Goal: Information Seeking & Learning: Learn about a topic

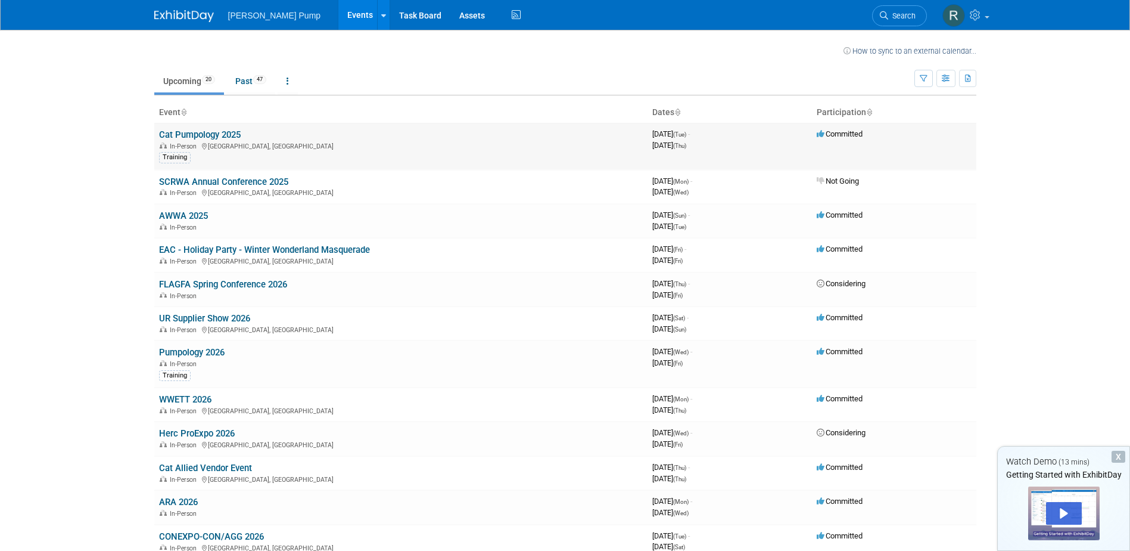
click at [204, 130] on link "Cat Pumpology 2025" at bounding box center [200, 134] width 82 height 11
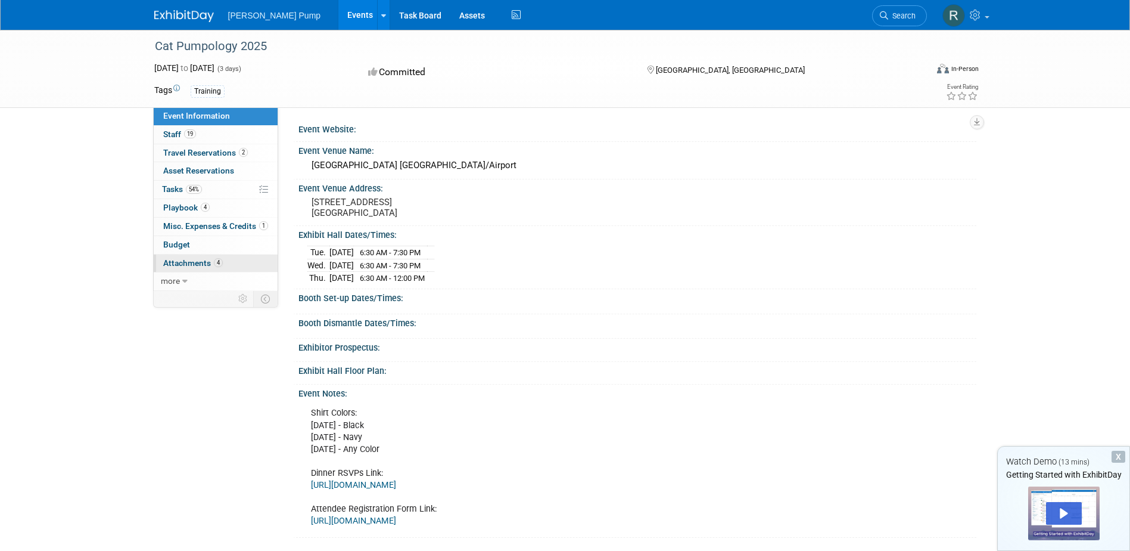
click at [188, 263] on span "Attachments 4" at bounding box center [193, 263] width 60 height 10
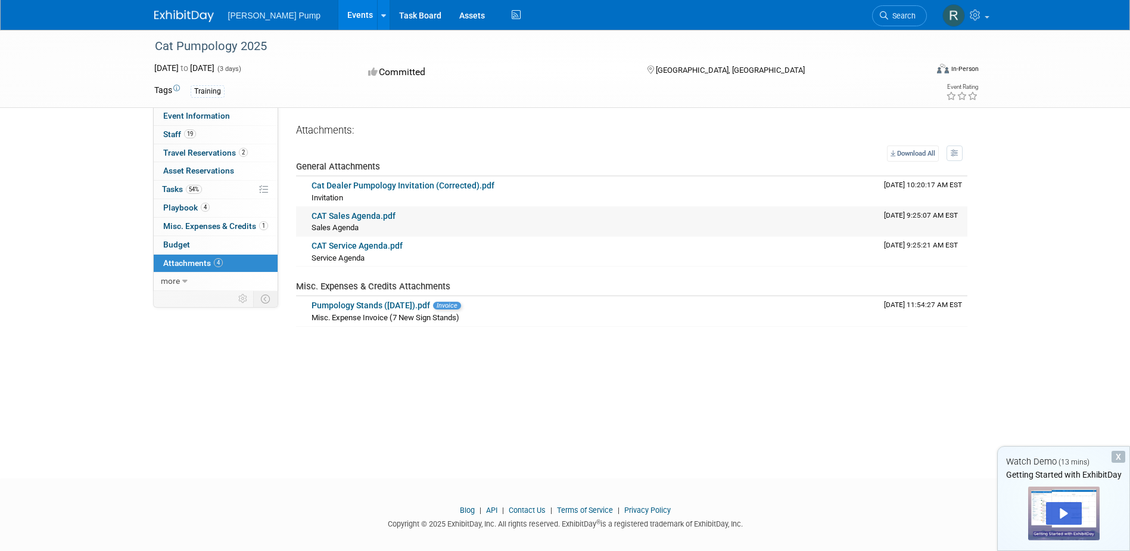
click at [355, 215] on link "CAT Sales Agenda.pdf" at bounding box center [354, 216] width 84 height 10
click at [197, 154] on span "Travel Reservations 2" at bounding box center [205, 153] width 85 height 10
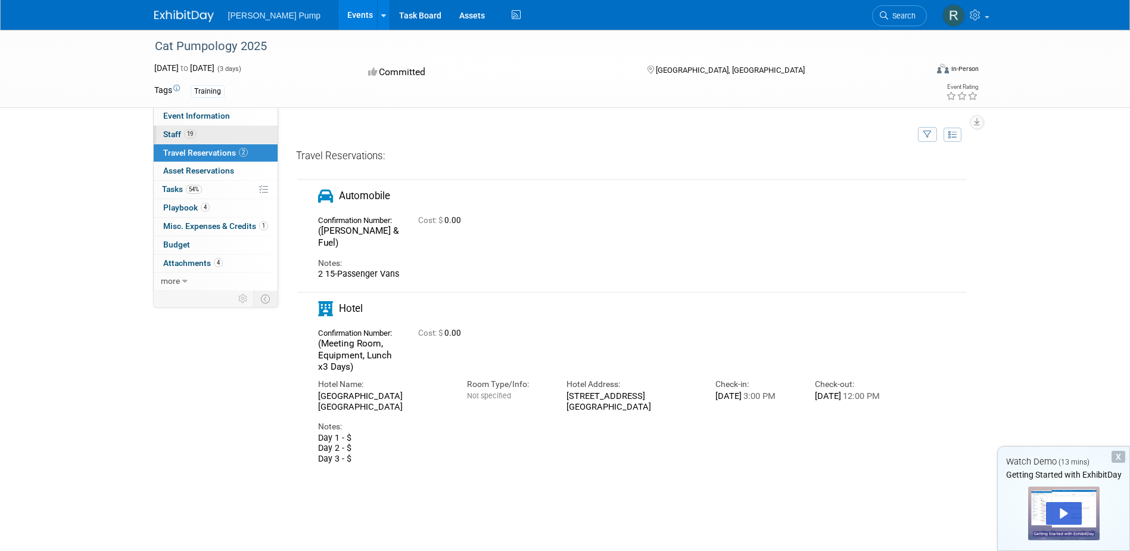
click at [215, 132] on link "19 Staff 19" at bounding box center [216, 135] width 124 height 18
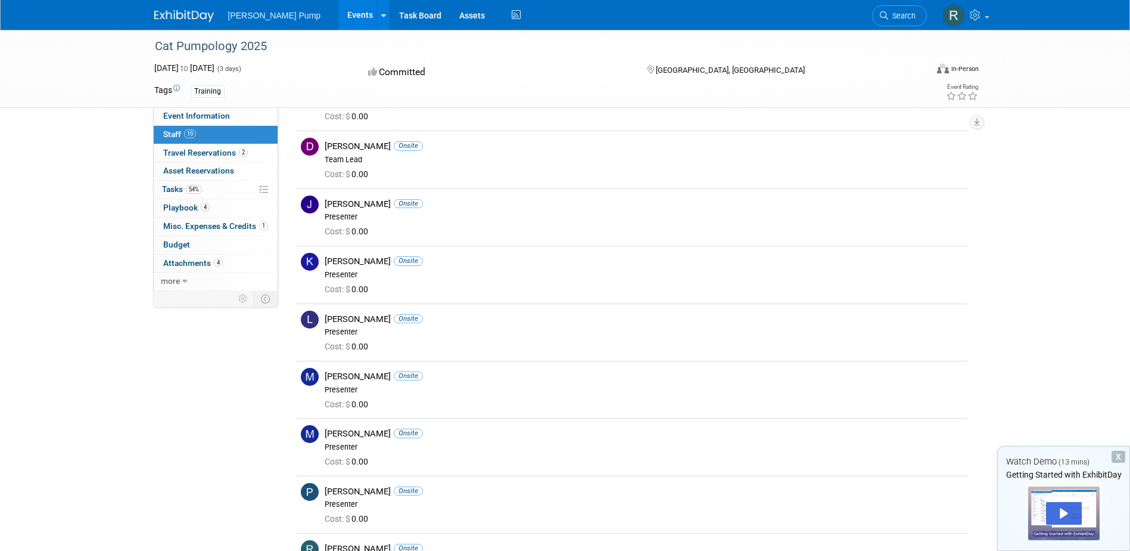
scroll to position [417, 0]
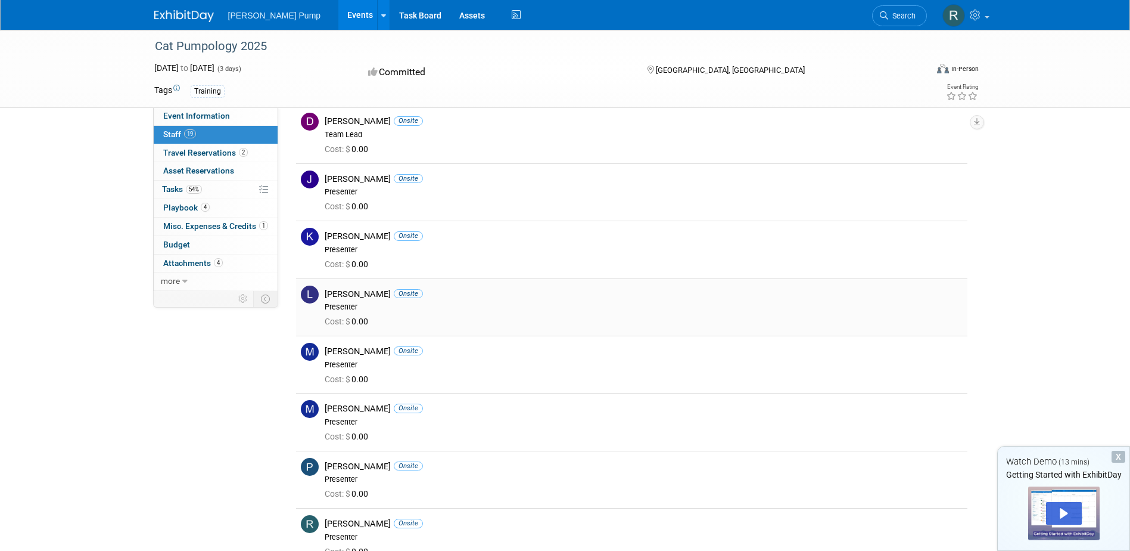
click at [310, 295] on img at bounding box center [310, 294] width 18 height 18
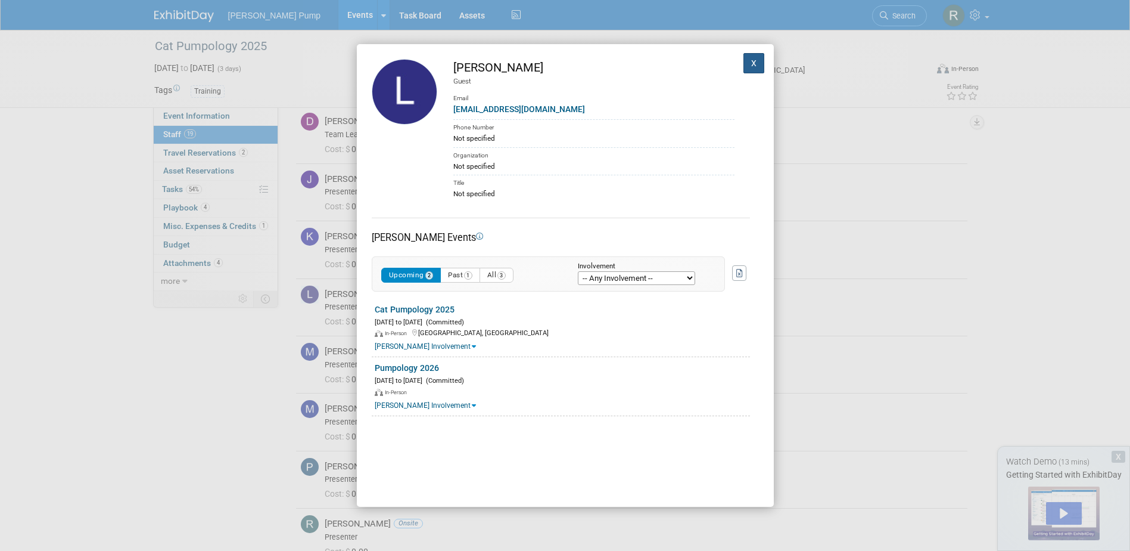
click at [744, 66] on button "X" at bounding box center [754, 63] width 21 height 20
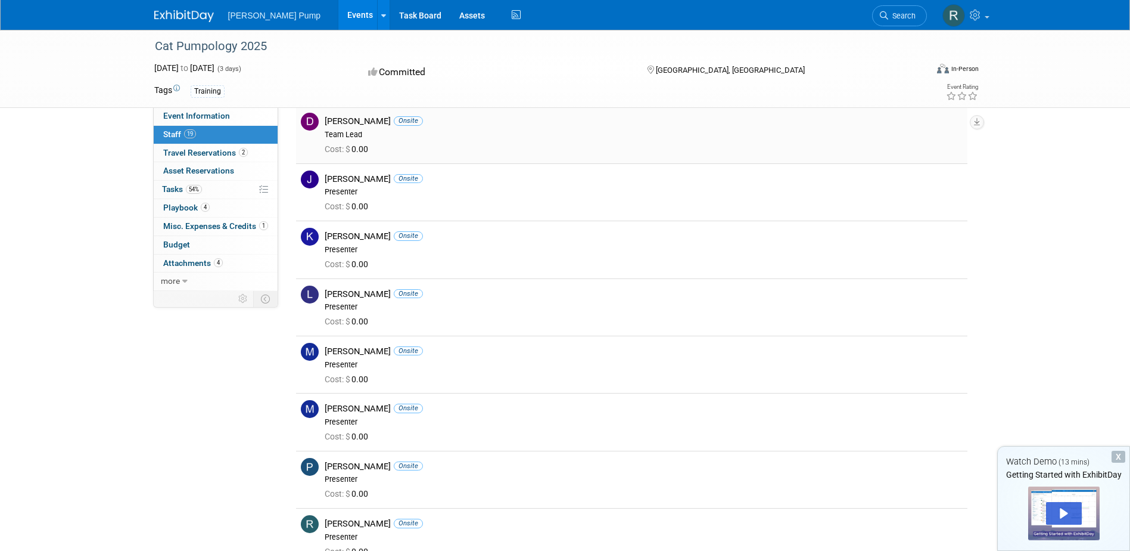
click at [347, 117] on div "[PERSON_NAME] Onsite" at bounding box center [644, 121] width 638 height 11
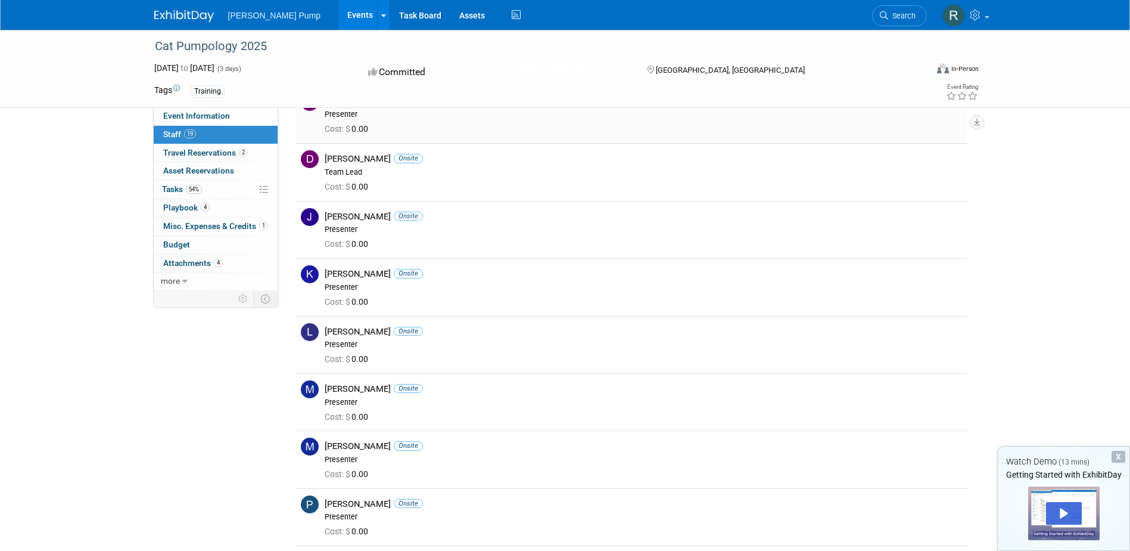
scroll to position [298, 0]
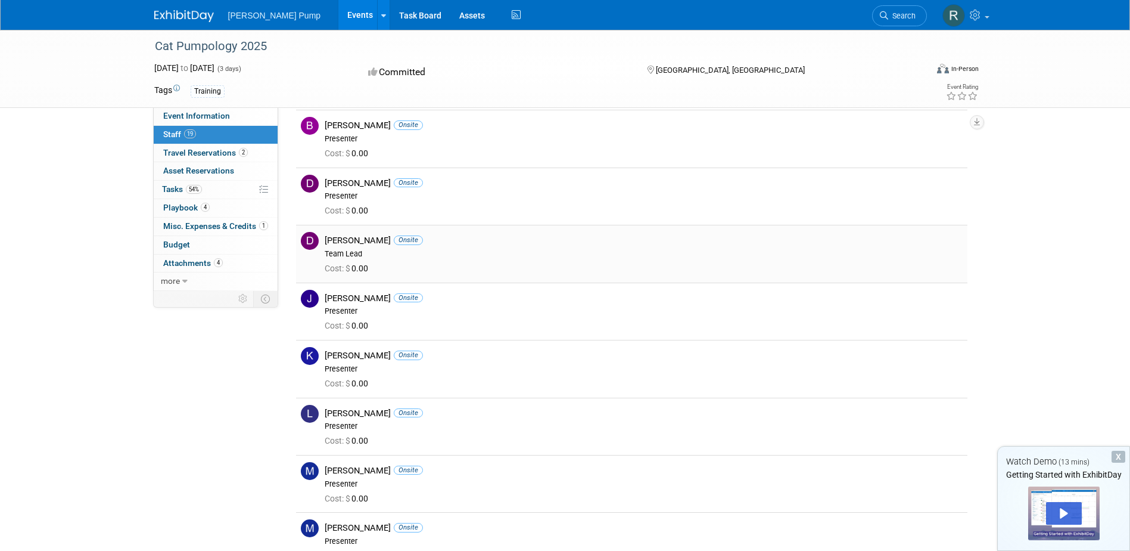
click at [317, 232] on div "[PERSON_NAME] Onsite Team Lead" at bounding box center [644, 245] width 656 height 27
click at [313, 239] on img at bounding box center [310, 241] width 18 height 18
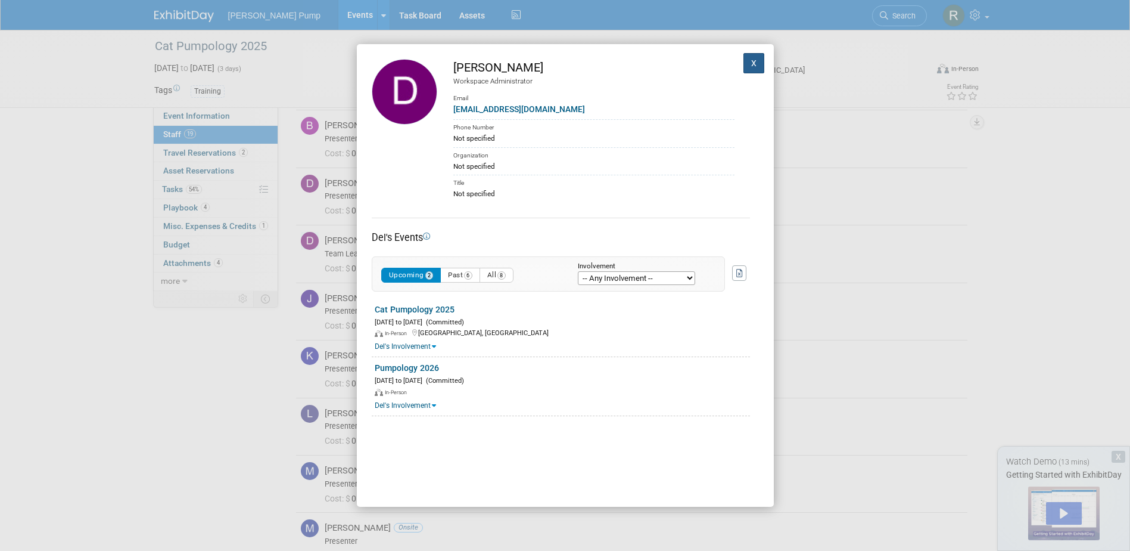
click at [745, 60] on button "X" at bounding box center [754, 63] width 21 height 20
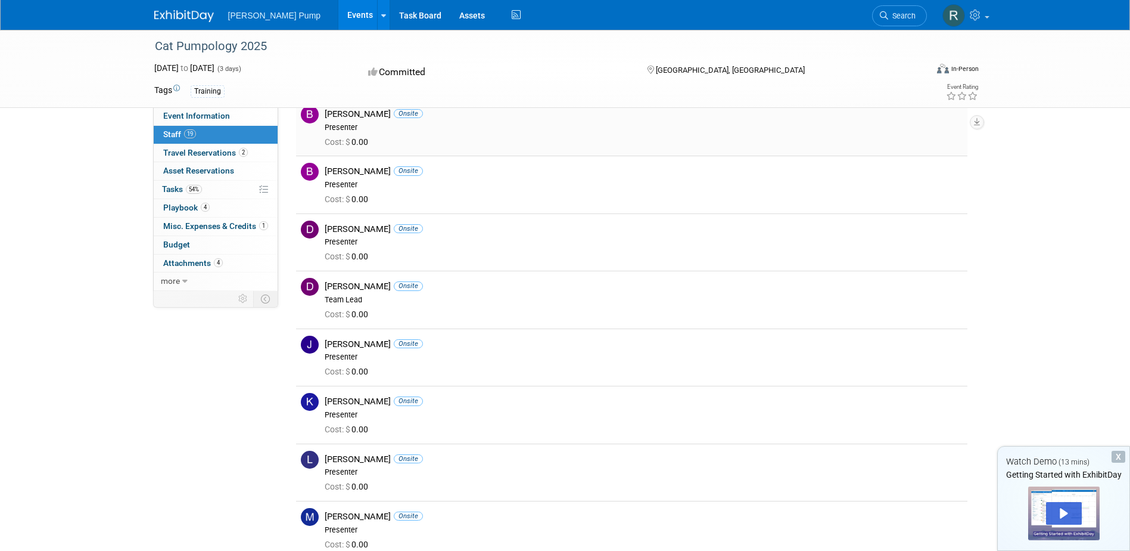
scroll to position [238, 0]
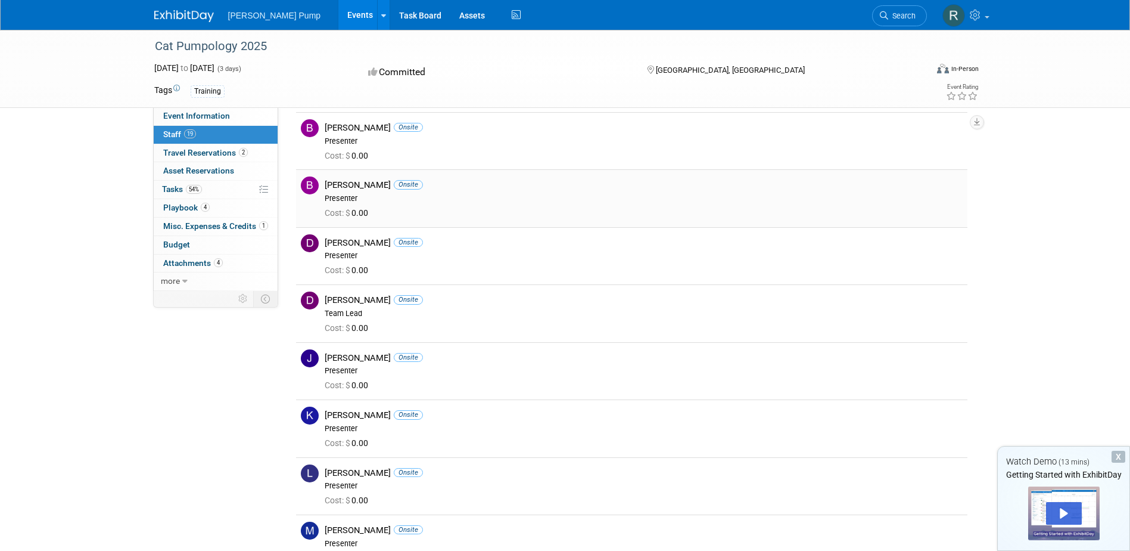
click at [316, 182] on div "[PERSON_NAME] Onsite Presenter" at bounding box center [644, 189] width 656 height 27
click at [310, 184] on img at bounding box center [310, 185] width 18 height 18
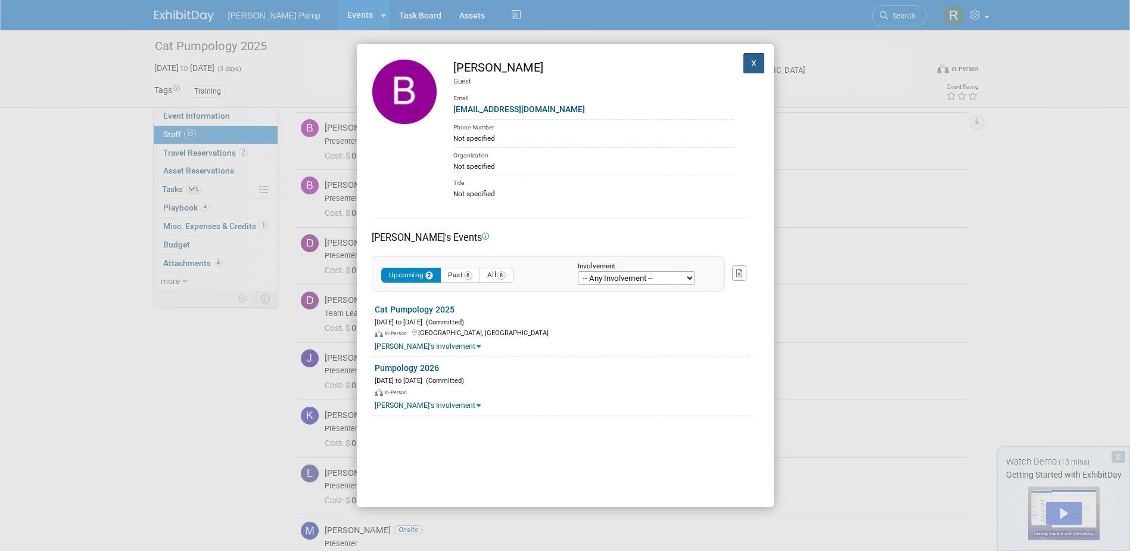
click at [744, 61] on button "X" at bounding box center [754, 63] width 21 height 20
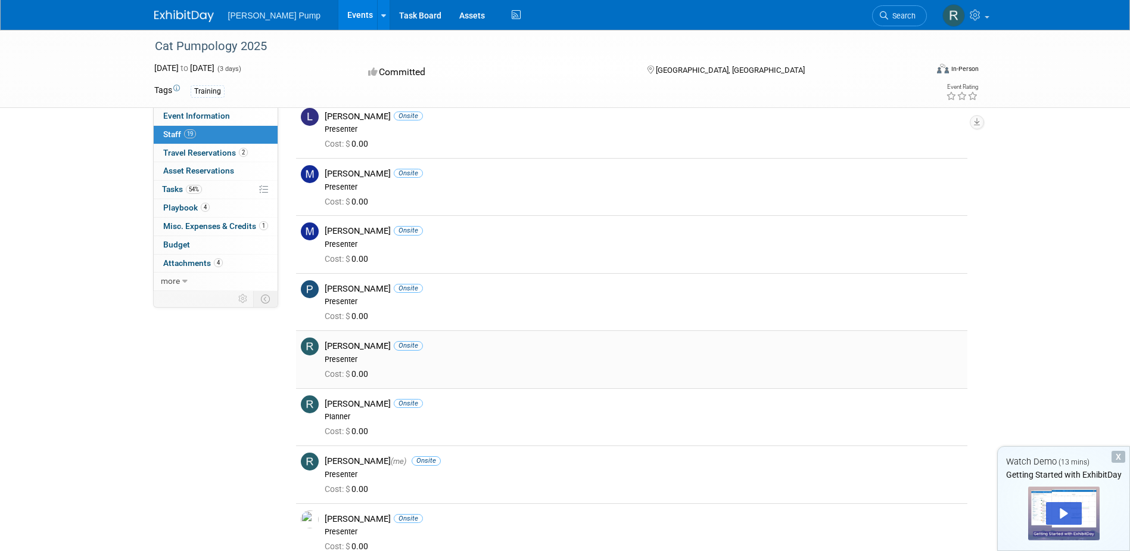
scroll to position [775, 0]
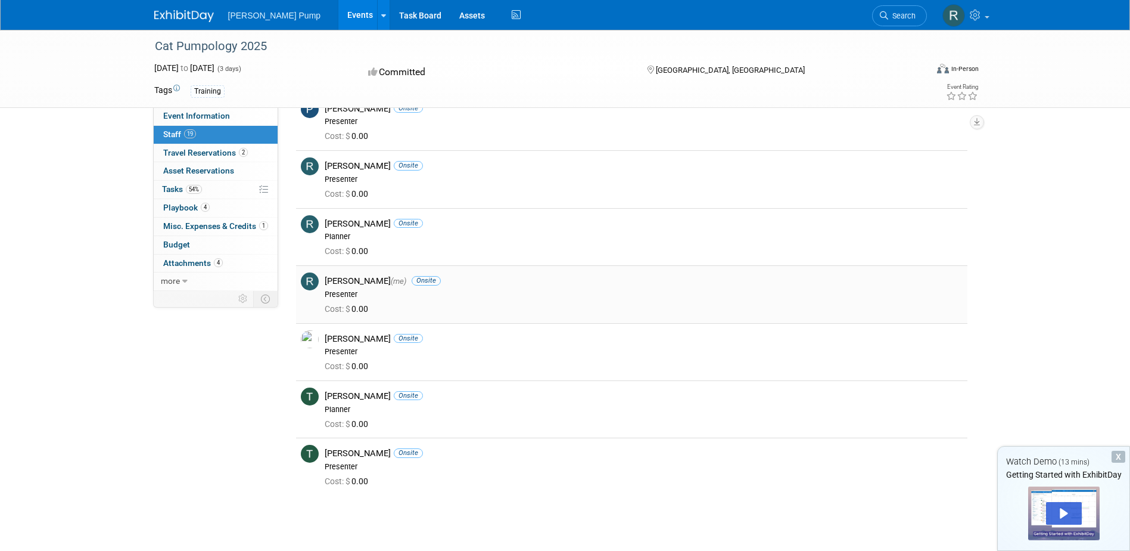
click at [313, 279] on img at bounding box center [310, 281] width 18 height 18
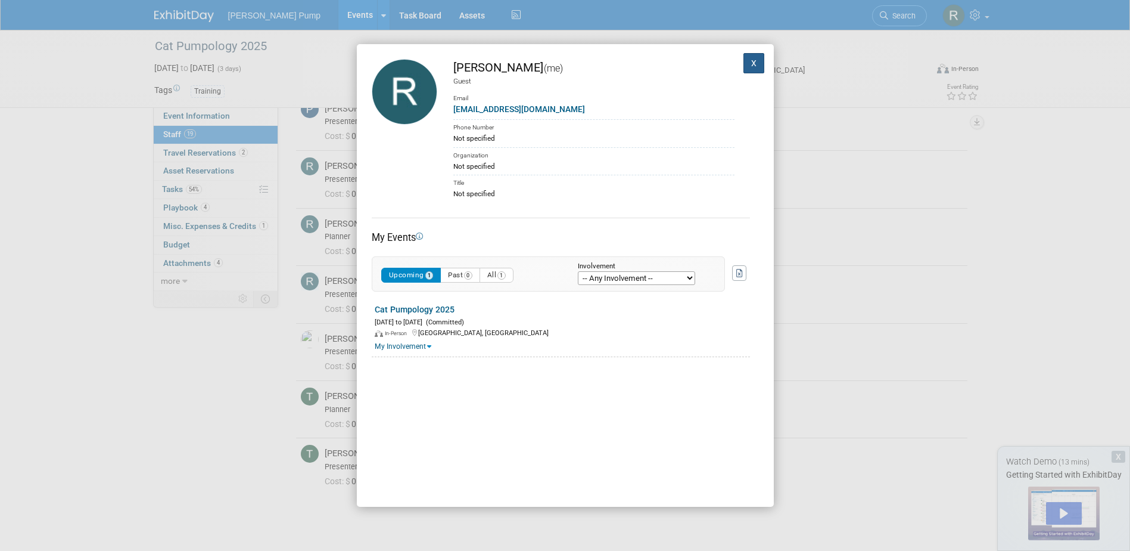
click at [744, 63] on button "X" at bounding box center [754, 63] width 21 height 20
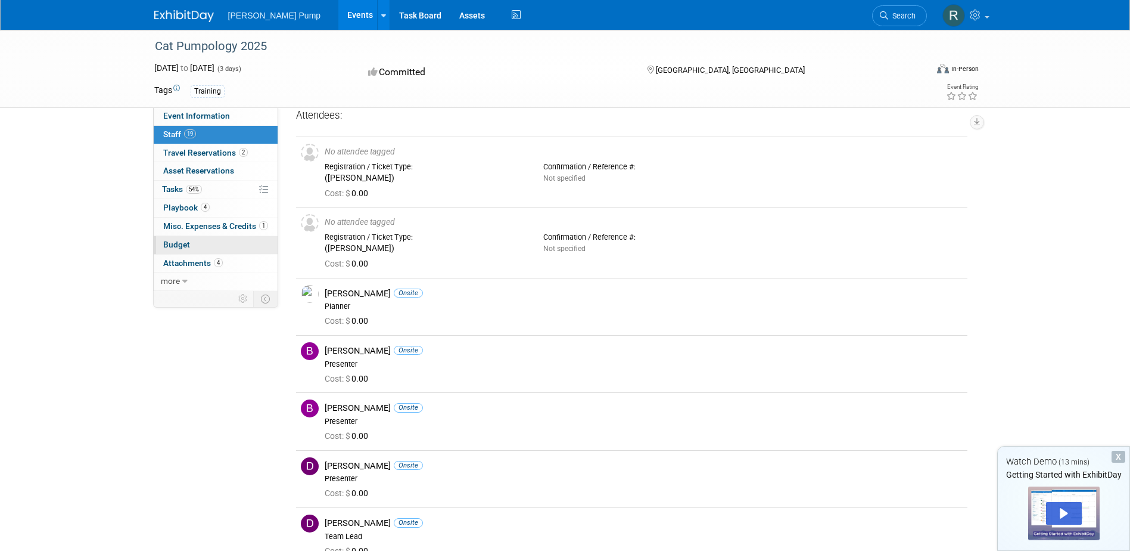
scroll to position [0, 0]
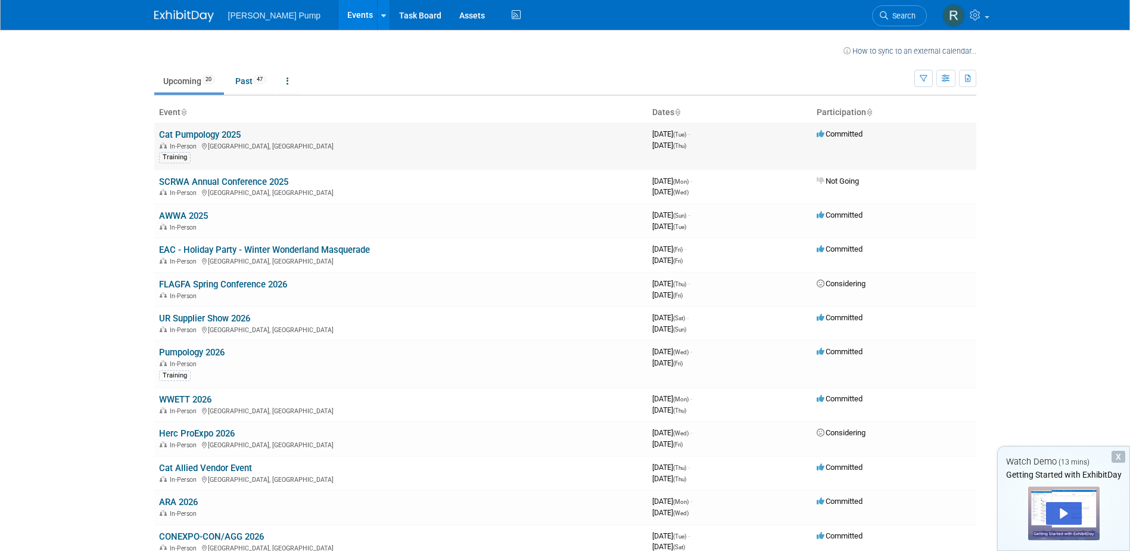
click at [208, 133] on link "Cat Pumpology 2025" at bounding box center [200, 134] width 82 height 11
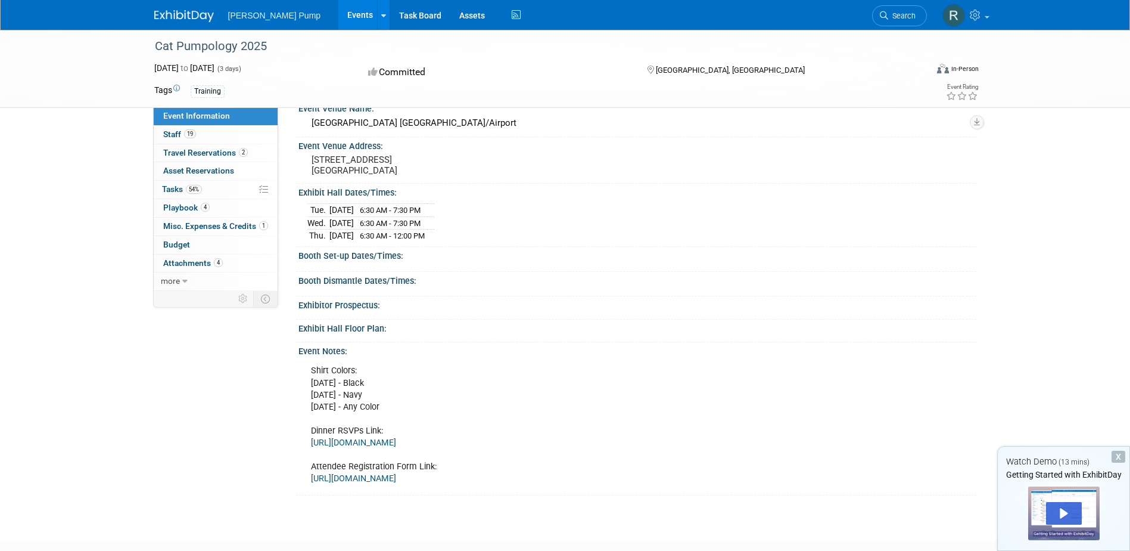
scroll to position [115, 0]
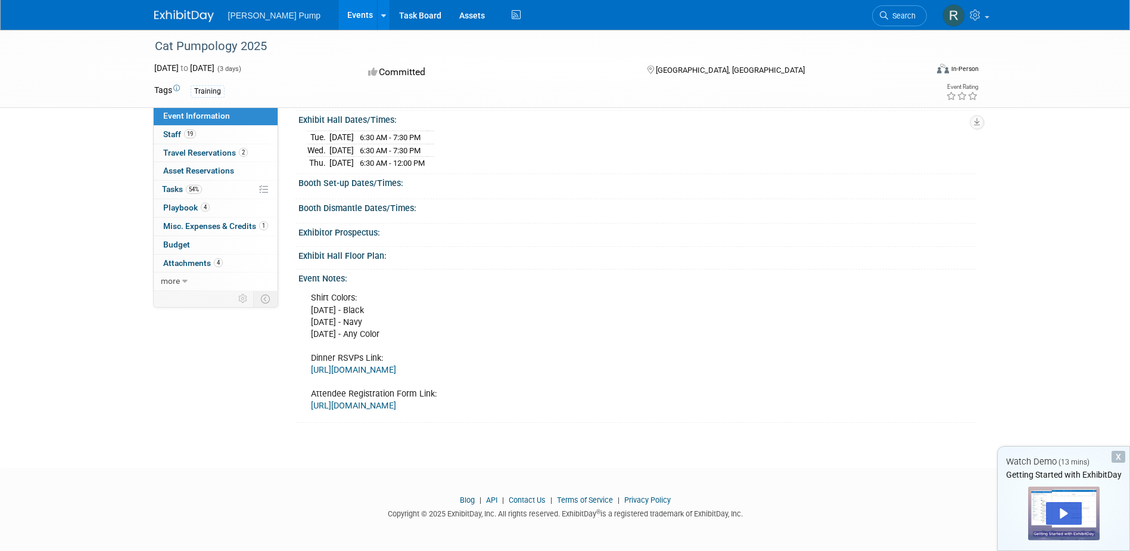
click at [388, 324] on div "Shirt Colors: Tuesday, October 21 - Black Wednesday, October 22 - Navy Thursday…" at bounding box center [574, 352] width 542 height 132
drag, startPoint x: 314, startPoint y: 310, endPoint x: 453, endPoint y: 312, distance: 139.4
click at [453, 312] on div "Shirt Colors: Tuesday, October 21 - Black Wednesday, October 22 - Navy Thursday…" at bounding box center [574, 352] width 542 height 132
click at [449, 312] on div "Shirt Colors: Tuesday, October 21 - Black Wednesday, October 22 - Navy Thursday…" at bounding box center [574, 352] width 542 height 132
click at [424, 321] on div "Shirt Colors: Tuesday, October 21 - Black Wednesday, October 22 - Navy Thursday…" at bounding box center [574, 352] width 542 height 132
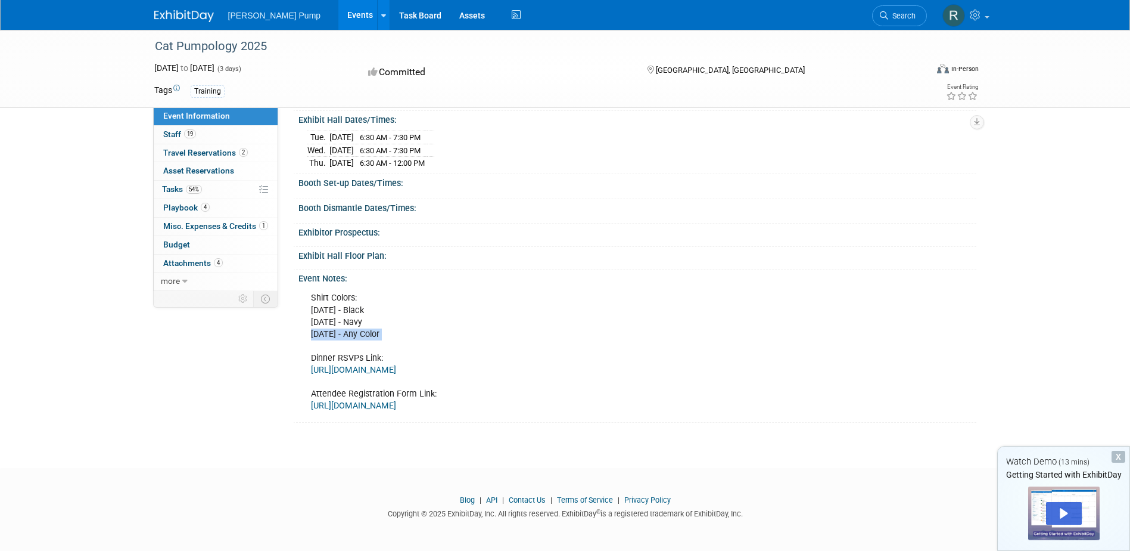
drag, startPoint x: 434, startPoint y: 337, endPoint x: 334, endPoint y: 340, distance: 99.5
click at [334, 340] on div "Shirt Colors: Tuesday, October 21 - Black Wednesday, October 22 - Navy Thursday…" at bounding box center [574, 352] width 542 height 132
click at [232, 192] on link "54% Tasks 54%" at bounding box center [216, 190] width 124 height 18
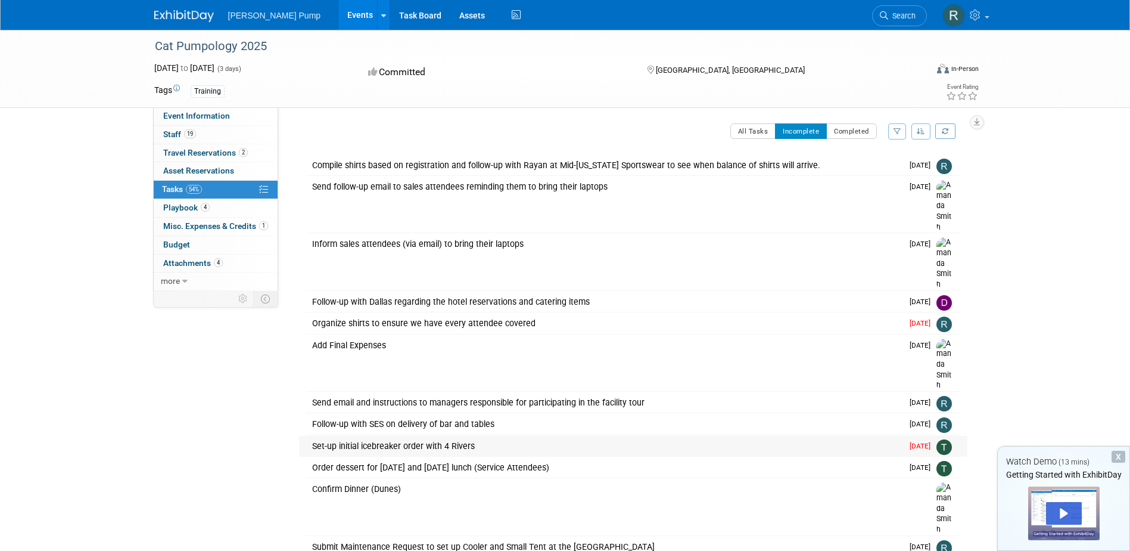
click at [938, 439] on img at bounding box center [944, 446] width 15 height 15
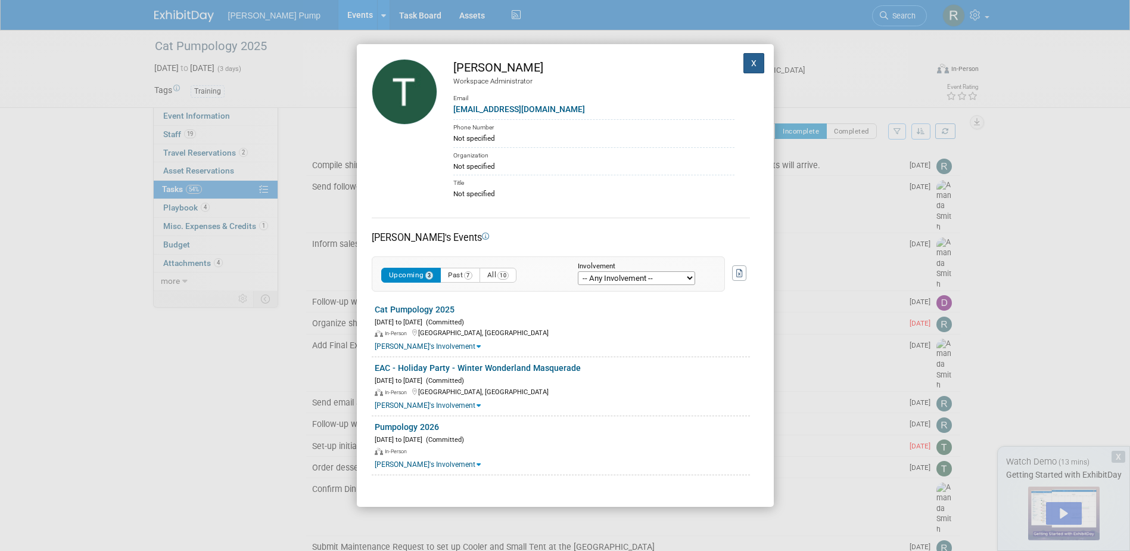
click at [744, 62] on button "X" at bounding box center [754, 63] width 21 height 20
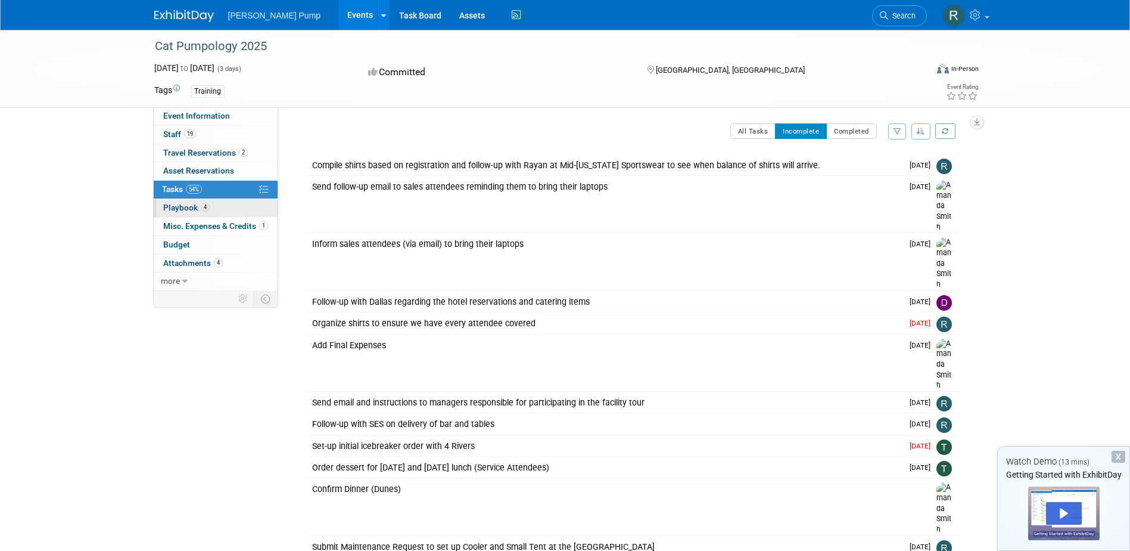
click at [194, 200] on link "4 Playbook 4" at bounding box center [216, 208] width 124 height 18
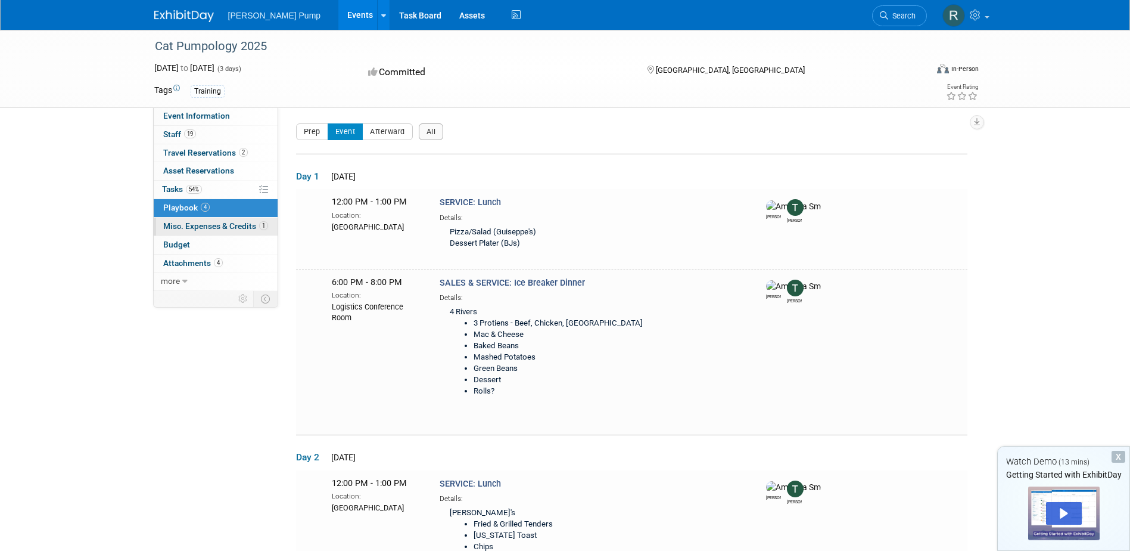
click at [186, 227] on span "Misc. Expenses & Credits 1" at bounding box center [215, 226] width 105 height 10
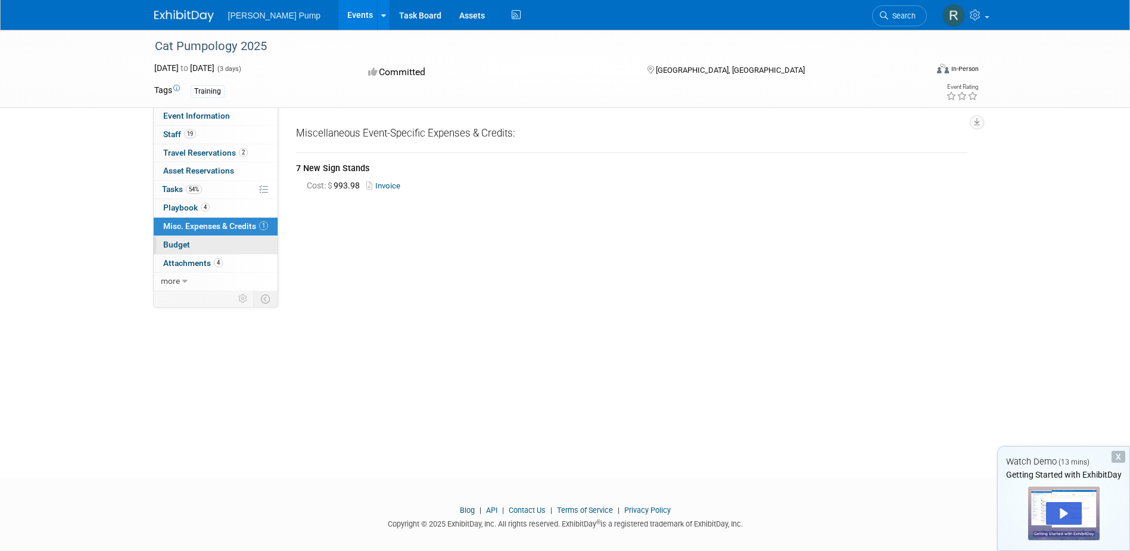
click at [185, 241] on span "Budget" at bounding box center [176, 245] width 27 height 10
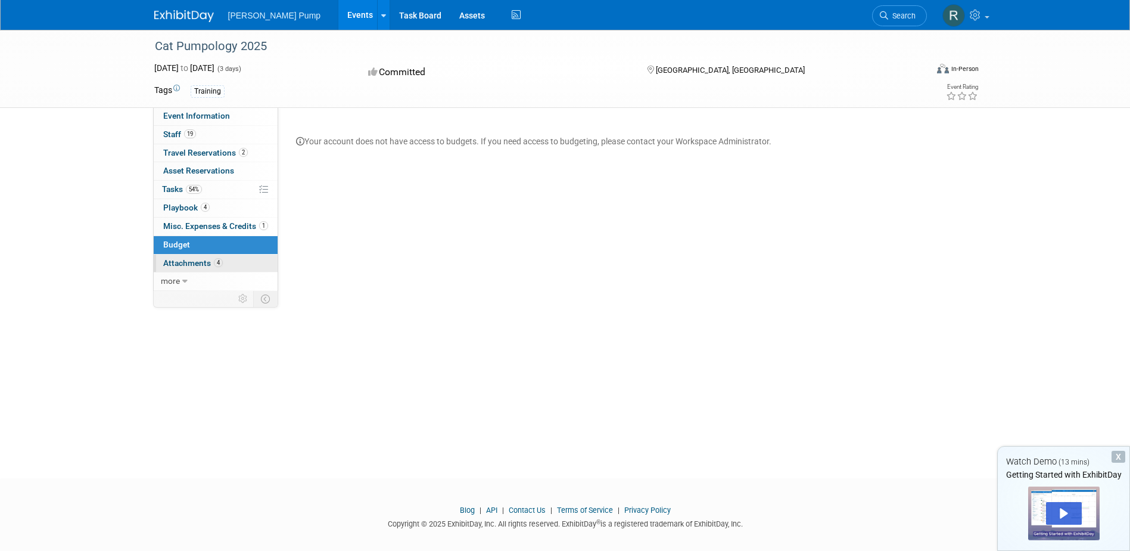
click at [188, 257] on link "4 Attachments 4" at bounding box center [216, 263] width 124 height 18
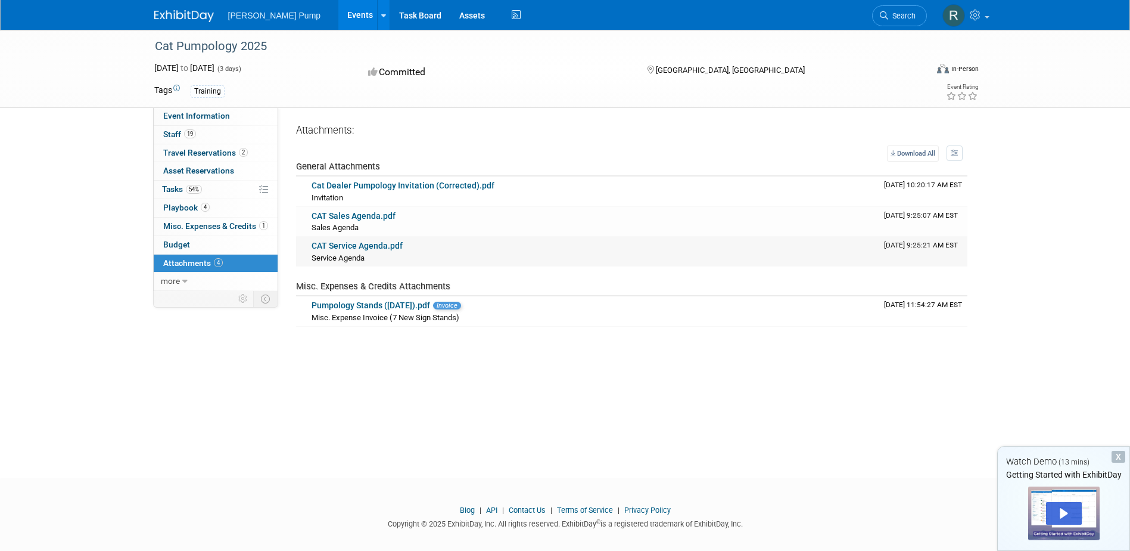
click at [327, 244] on link "CAT Service Agenda.pdf" at bounding box center [357, 246] width 91 height 10
click at [199, 285] on link "more" at bounding box center [216, 281] width 124 height 18
click at [201, 298] on span "Event Binder (.pdf export)" at bounding box center [210, 299] width 95 height 10
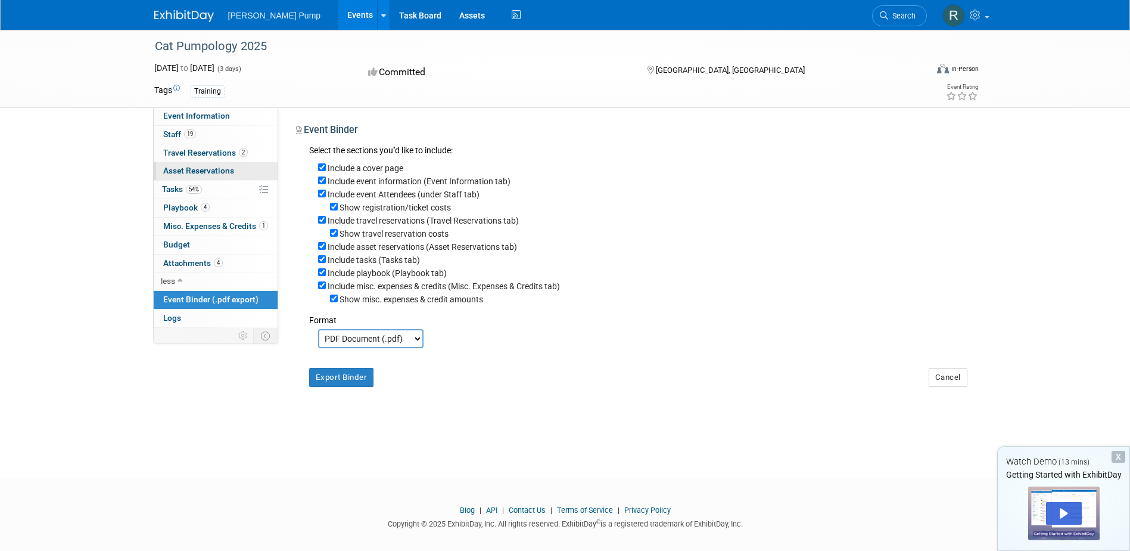
click at [204, 170] on span "Asset Reservations 0" at bounding box center [198, 171] width 71 height 10
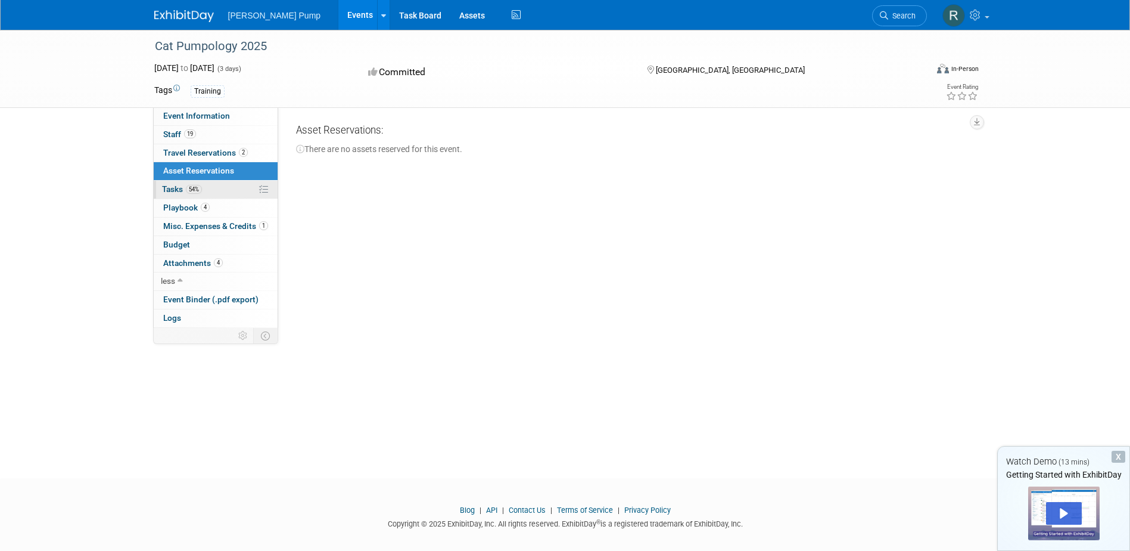
click at [214, 185] on link "54% Tasks 54%" at bounding box center [216, 190] width 124 height 18
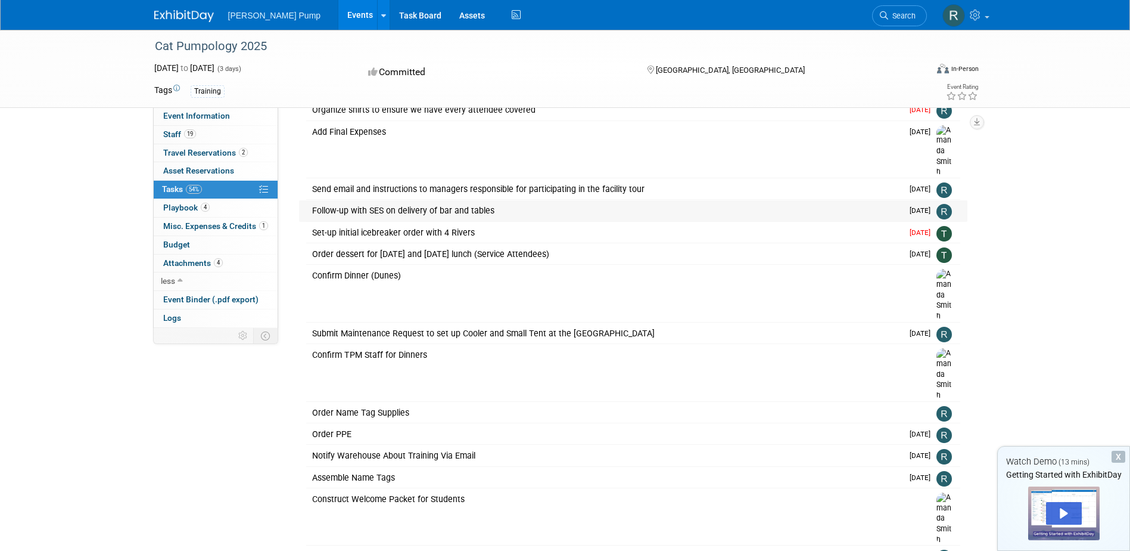
scroll to position [275, 0]
